Goal: Task Accomplishment & Management: Manage account settings

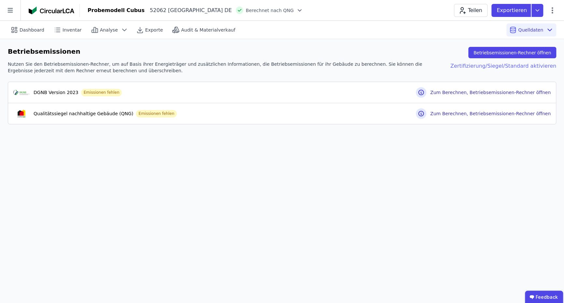
click at [512, 66] on div "Zertifizierung/Siegel/Standard aktivieren" at bounding box center [498, 67] width 116 height 13
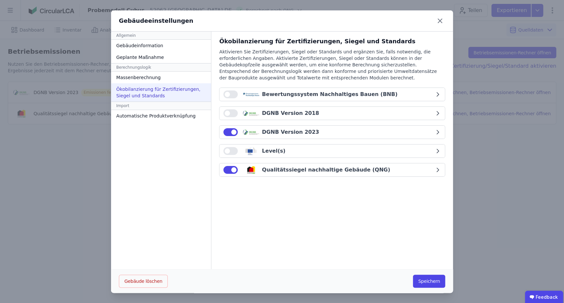
click at [223, 135] on button "button" at bounding box center [230, 132] width 14 height 8
click at [433, 280] on button "Speichern" at bounding box center [429, 281] width 32 height 13
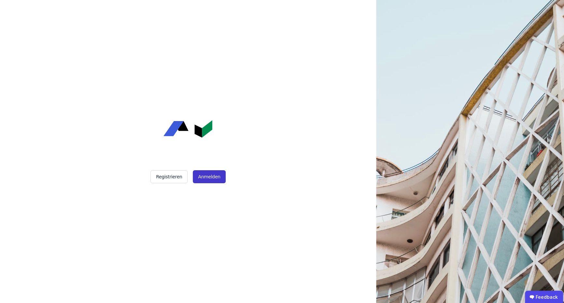
click at [194, 179] on button "Anmelden" at bounding box center [209, 176] width 33 height 13
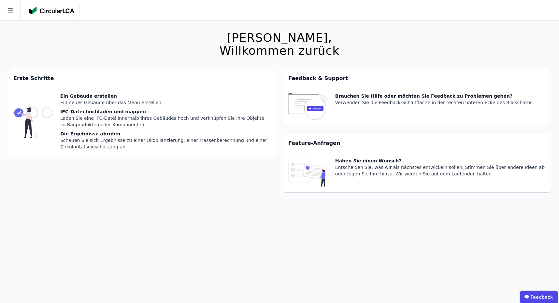
click at [49, 12] on img at bounding box center [52, 11] width 46 height 8
click at [9, 12] on icon at bounding box center [9, 10] width 5 height 5
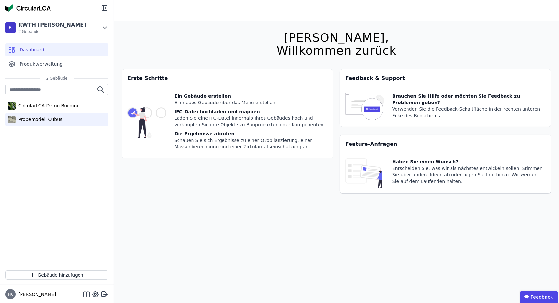
click at [55, 120] on div "Probemodell Cubus" at bounding box center [39, 119] width 47 height 7
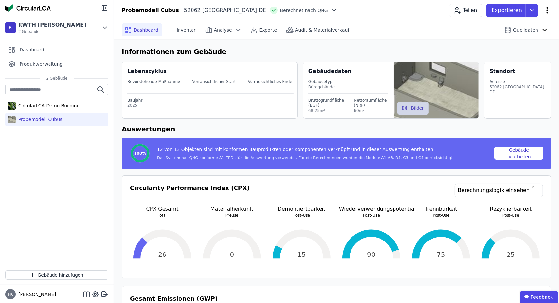
click at [545, 10] on icon at bounding box center [547, 11] width 8 height 8
click at [519, 47] on span "Energie im Betrieb (B6)" at bounding box center [519, 52] width 52 height 13
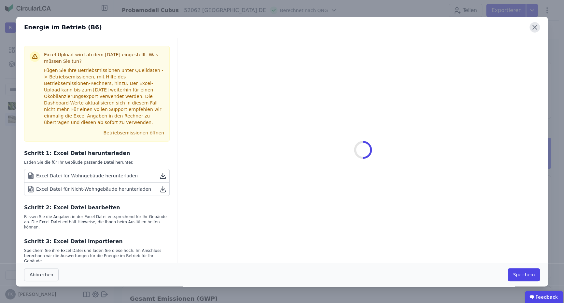
click at [536, 26] on icon at bounding box center [535, 27] width 4 height 4
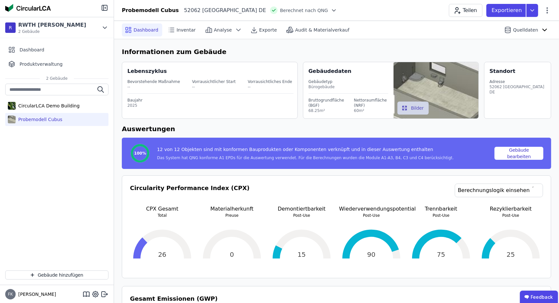
click at [543, 15] on div "Exportieren" at bounding box center [514, 10] width 57 height 13
click at [546, 11] on icon at bounding box center [547, 11] width 8 height 8
click at [522, 56] on div "Gebäude bearbeiten Gebäude löschen Energie im Betrieb (B6)" at bounding box center [520, 40] width 64 height 45
click at [522, 52] on div "Energie im Betrieb (B6)" at bounding box center [519, 52] width 63 height 18
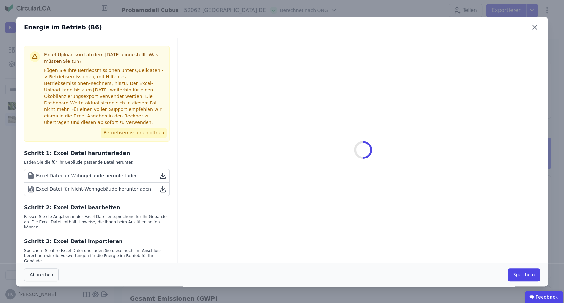
click at [130, 137] on button "Betriebsemissionen öffnen" at bounding box center [134, 133] width 66 height 10
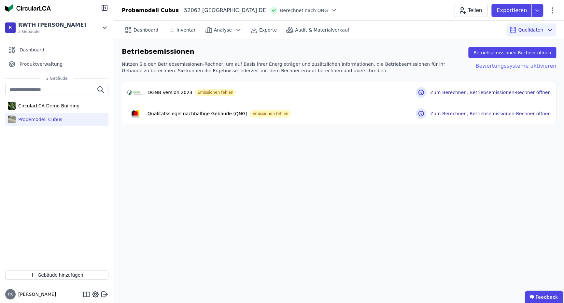
click at [493, 65] on div "Bewertungssysteme aktivieren" at bounding box center [510, 67] width 91 height 13
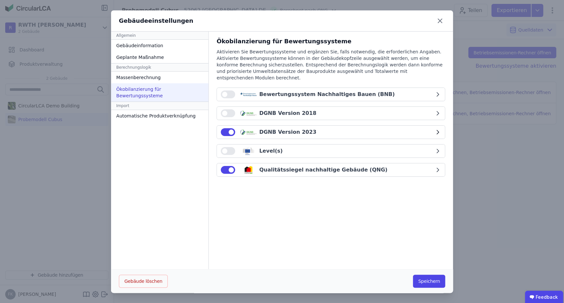
click at [235, 128] on div "DGNB Version 2023" at bounding box center [275, 132] width 81 height 8
select select "*"
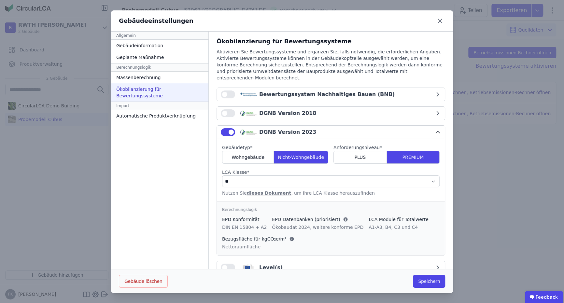
click at [224, 128] on button "button" at bounding box center [228, 132] width 14 height 8
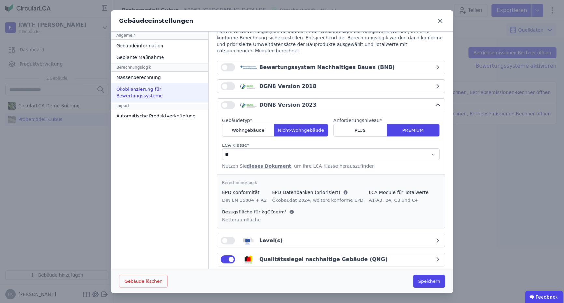
click at [313, 101] on div "DGNB Version 2023" at bounding box center [328, 105] width 214 height 8
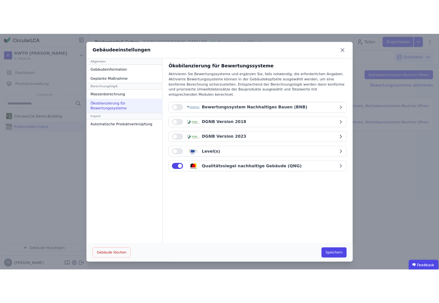
scroll to position [0, 0]
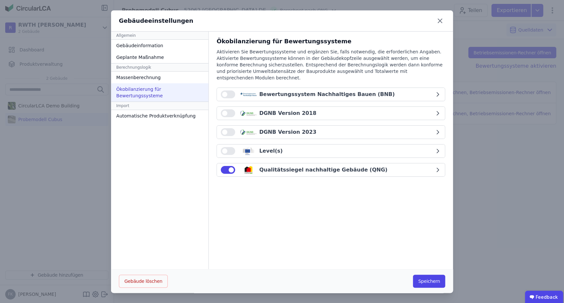
click at [312, 155] on div "Ökobilanzierung für Bewertungssysteme Aktivieren Sie Bewertungssysteme und ergä…" at bounding box center [331, 109] width 229 height 145
click at [310, 164] on button "Qualitätssiegel nachhaltige Gebäude (QNG)" at bounding box center [331, 170] width 228 height 13
select select "*"
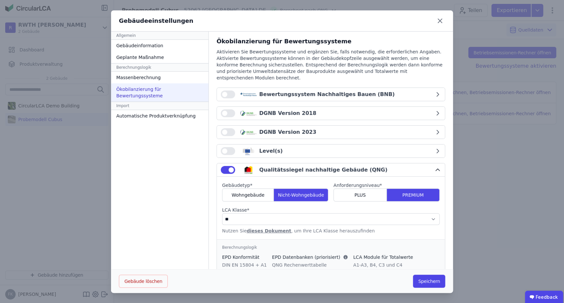
click at [310, 164] on button "Qualitätssiegel nachhaltige Gebäude (QNG)" at bounding box center [331, 170] width 228 height 13
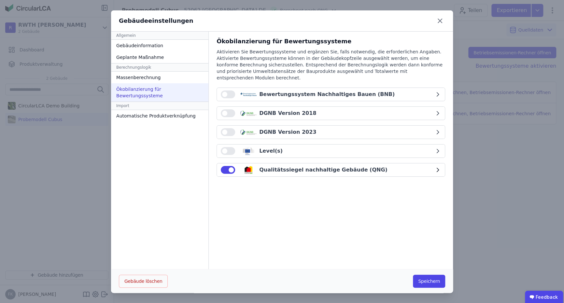
click at [360, 166] on div "Qualitätssiegel nachhaltige Gebäude (QNG)" at bounding box center [328, 170] width 214 height 8
select select "*"
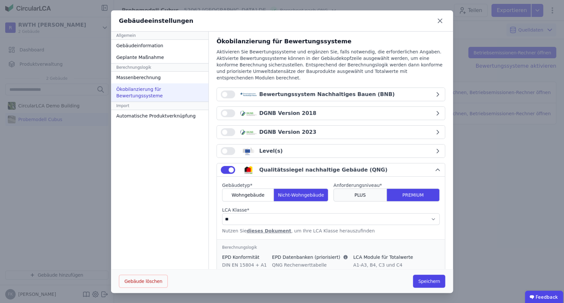
click at [368, 189] on div "PLUS" at bounding box center [360, 195] width 53 height 13
click at [339, 130] on button "DGNB Version 2023" at bounding box center [331, 132] width 228 height 13
select select "*"
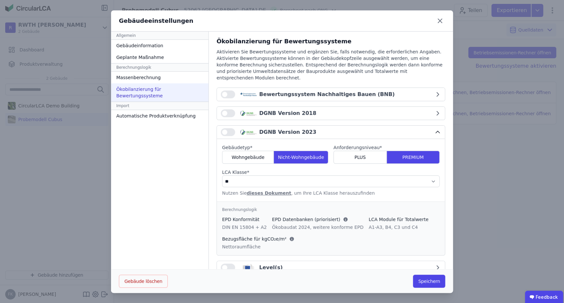
click at [339, 130] on button "DGNB Version 2023" at bounding box center [331, 132] width 228 height 13
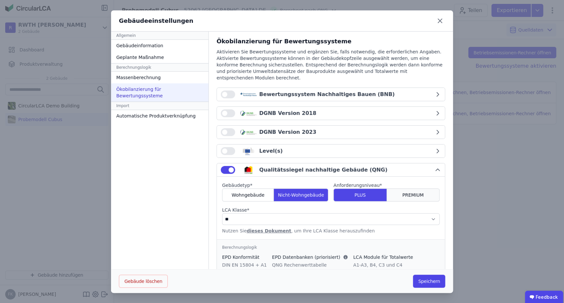
click at [389, 189] on div "PREMIUM" at bounding box center [413, 195] width 53 height 13
click at [423, 284] on button "Speichern" at bounding box center [429, 281] width 32 height 13
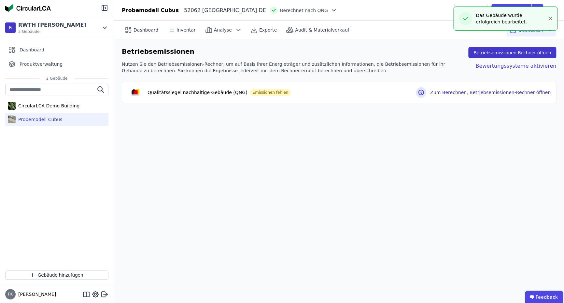
click at [494, 53] on button "Betriebsemissionen-Rechner öffnen" at bounding box center [512, 52] width 88 height 11
